Goal: Use online tool/utility: Utilize a website feature to perform a specific function

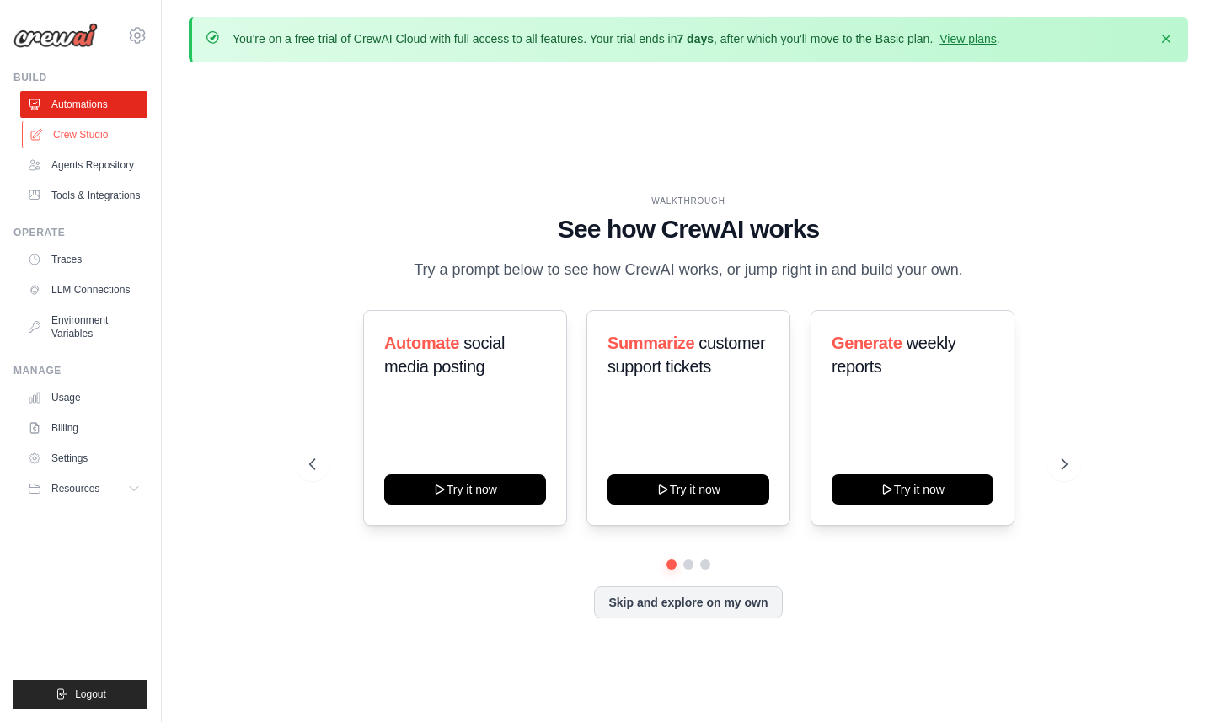
click at [58, 126] on link "Crew Studio" at bounding box center [85, 134] width 127 height 27
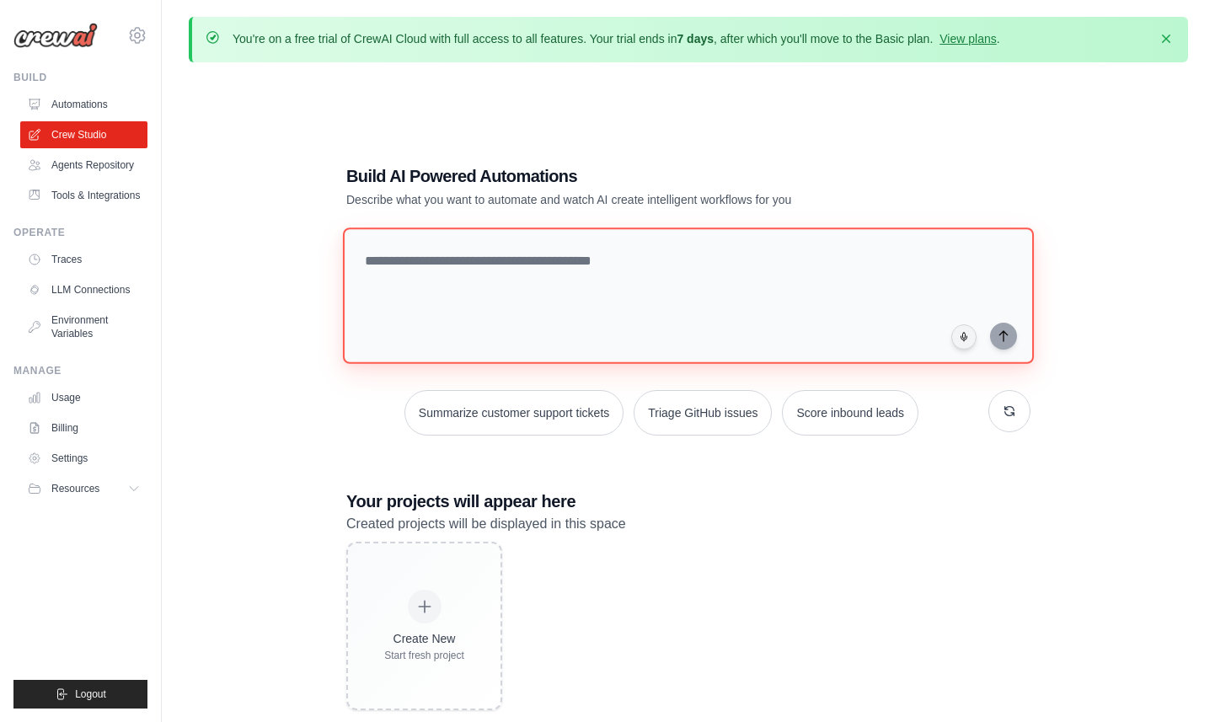
click at [414, 233] on textarea at bounding box center [688, 295] width 691 height 136
click at [521, 273] on textarea at bounding box center [688, 295] width 691 height 136
click at [527, 252] on textarea at bounding box center [688, 295] width 691 height 136
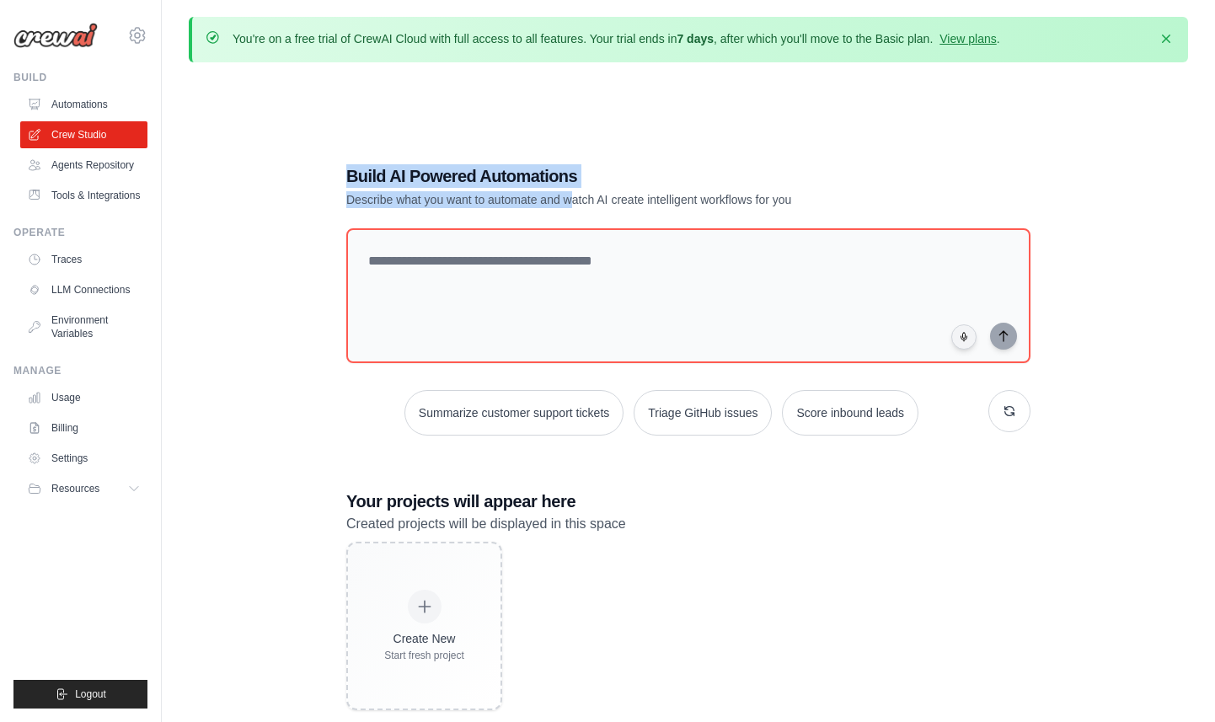
drag, startPoint x: 336, startPoint y: 174, endPoint x: 569, endPoint y: 200, distance: 234.0
click at [569, 200] on div "Build AI Powered Automations Describe what you want to automate and watch AI cr…" at bounding box center [688, 437] width 724 height 600
click at [596, 180] on h1 "Build AI Powered Automations" at bounding box center [629, 176] width 566 height 24
drag, startPoint x: 584, startPoint y: 169, endPoint x: 327, endPoint y: 169, distance: 256.9
click at [323, 173] on div "Build AI Powered Automations Describe what you want to automate and watch AI cr…" at bounding box center [688, 437] width 999 height 722
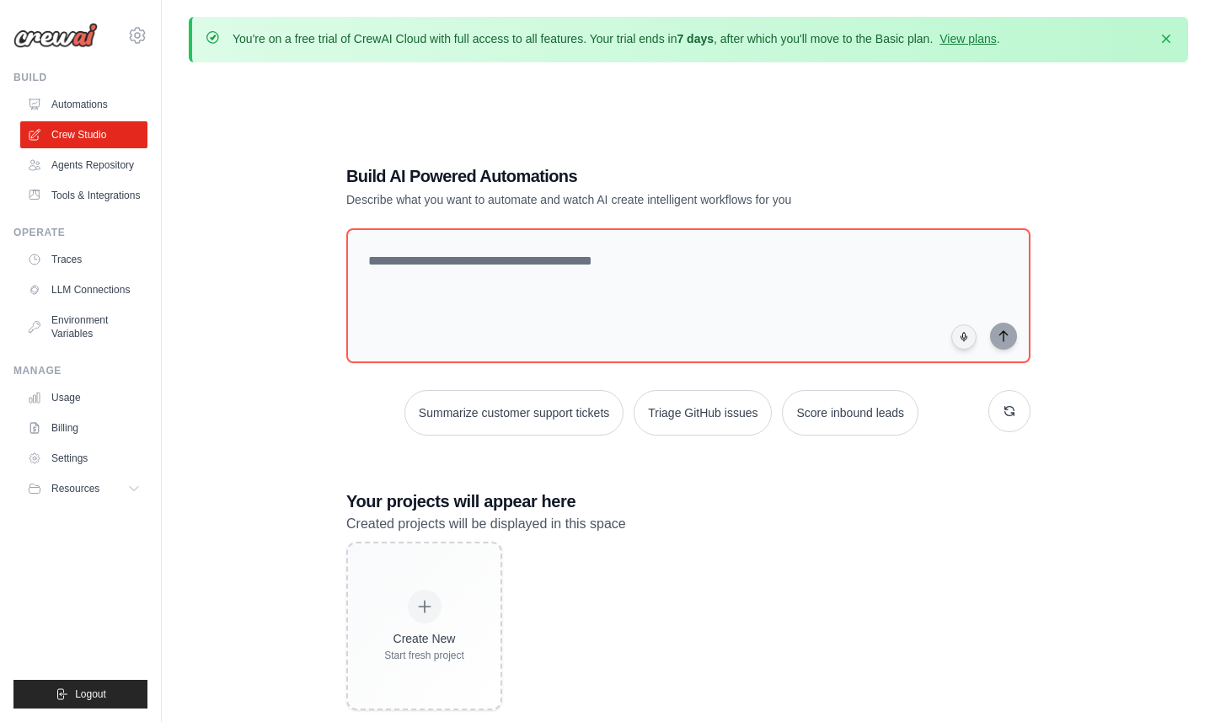
click at [341, 147] on div "Build AI Powered Automations Describe what you want to automate and watch AI cr…" at bounding box center [688, 437] width 724 height 600
click at [435, 256] on textarea at bounding box center [688, 295] width 691 height 136
